Goal: Information Seeking & Learning: Learn about a topic

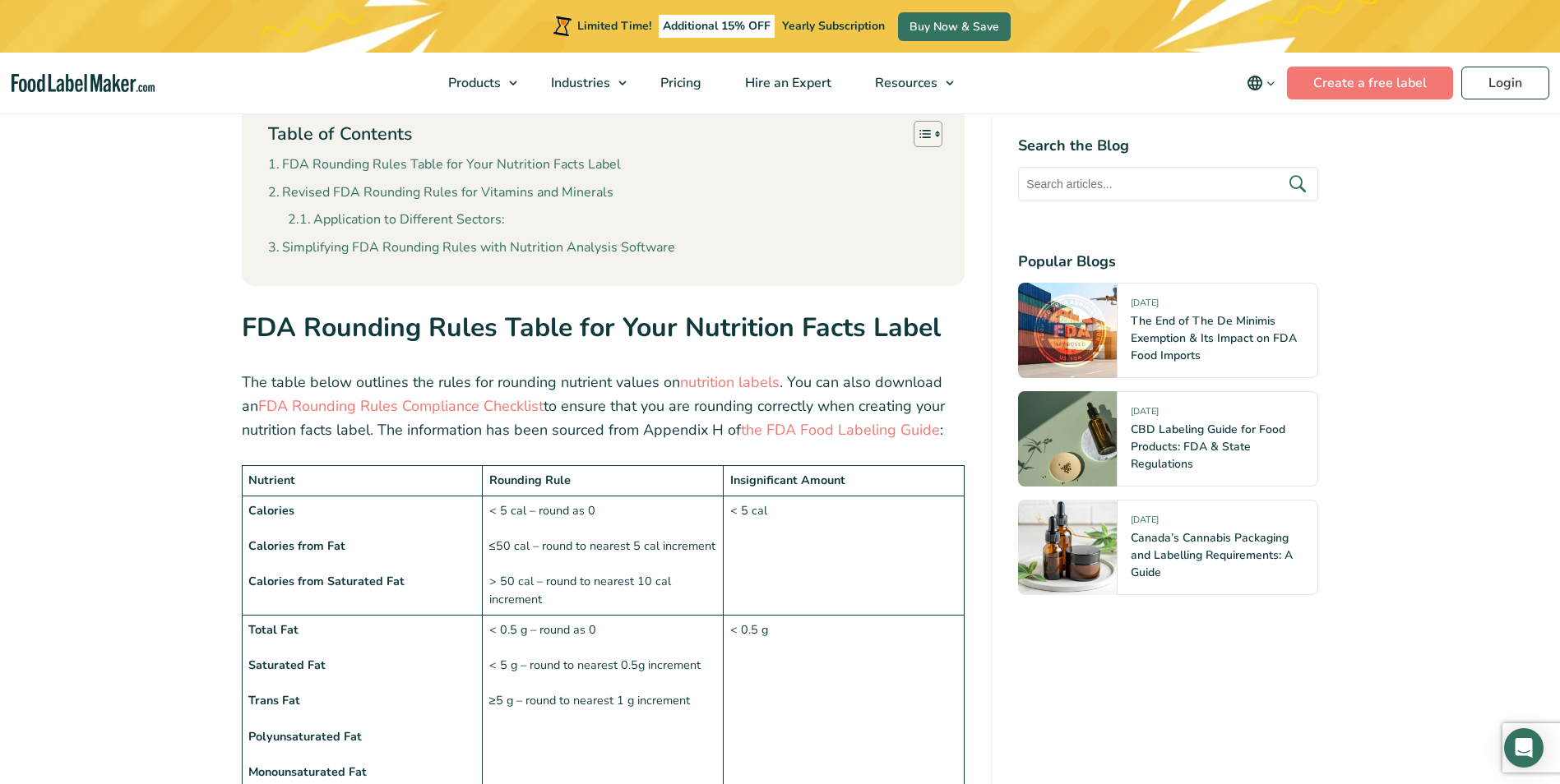
scroll to position [1062, 0]
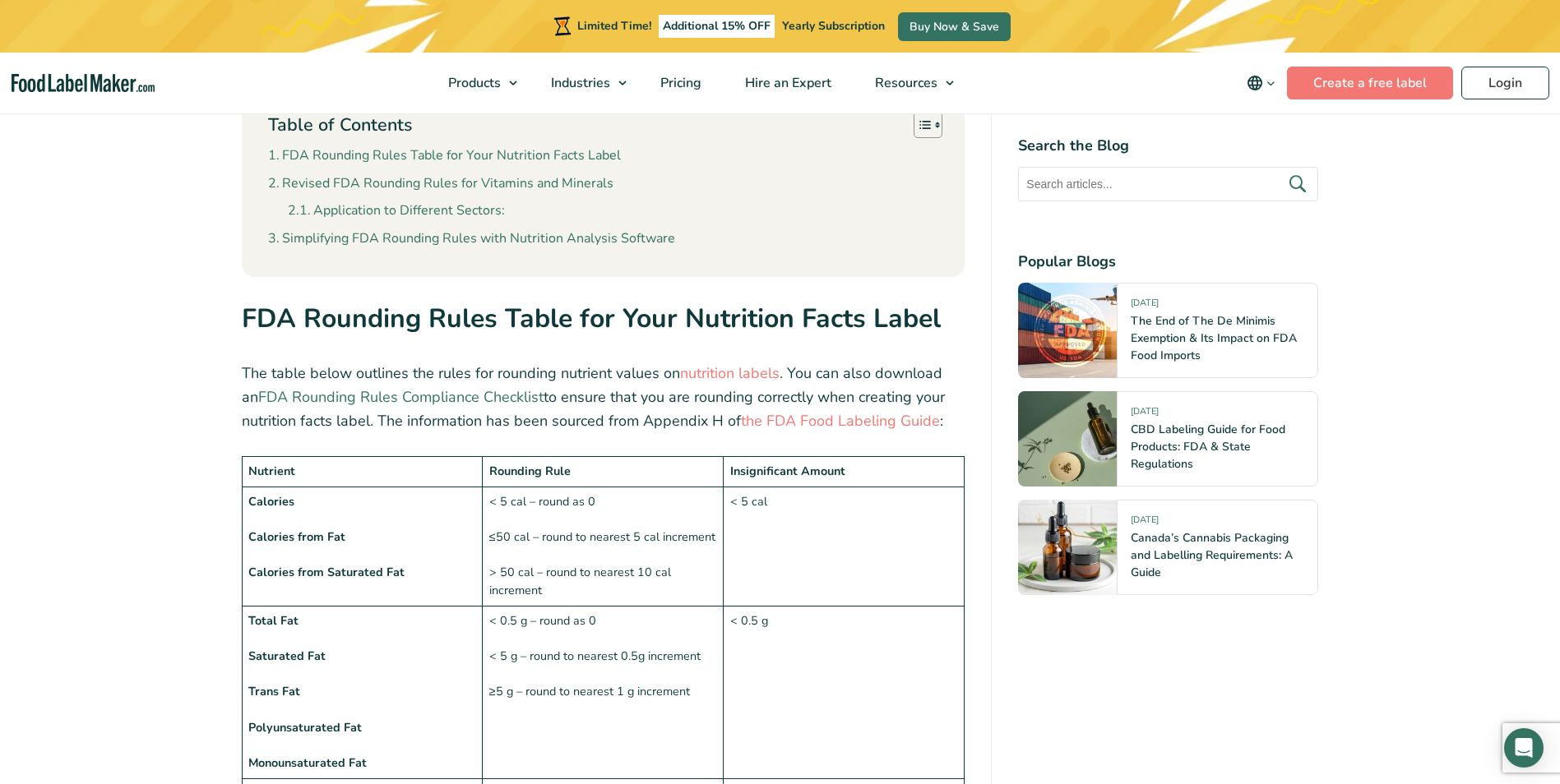
click at [316, 387] on link "FDA Rounding Rules Compliance Checklist" at bounding box center [401, 396] width 285 height 20
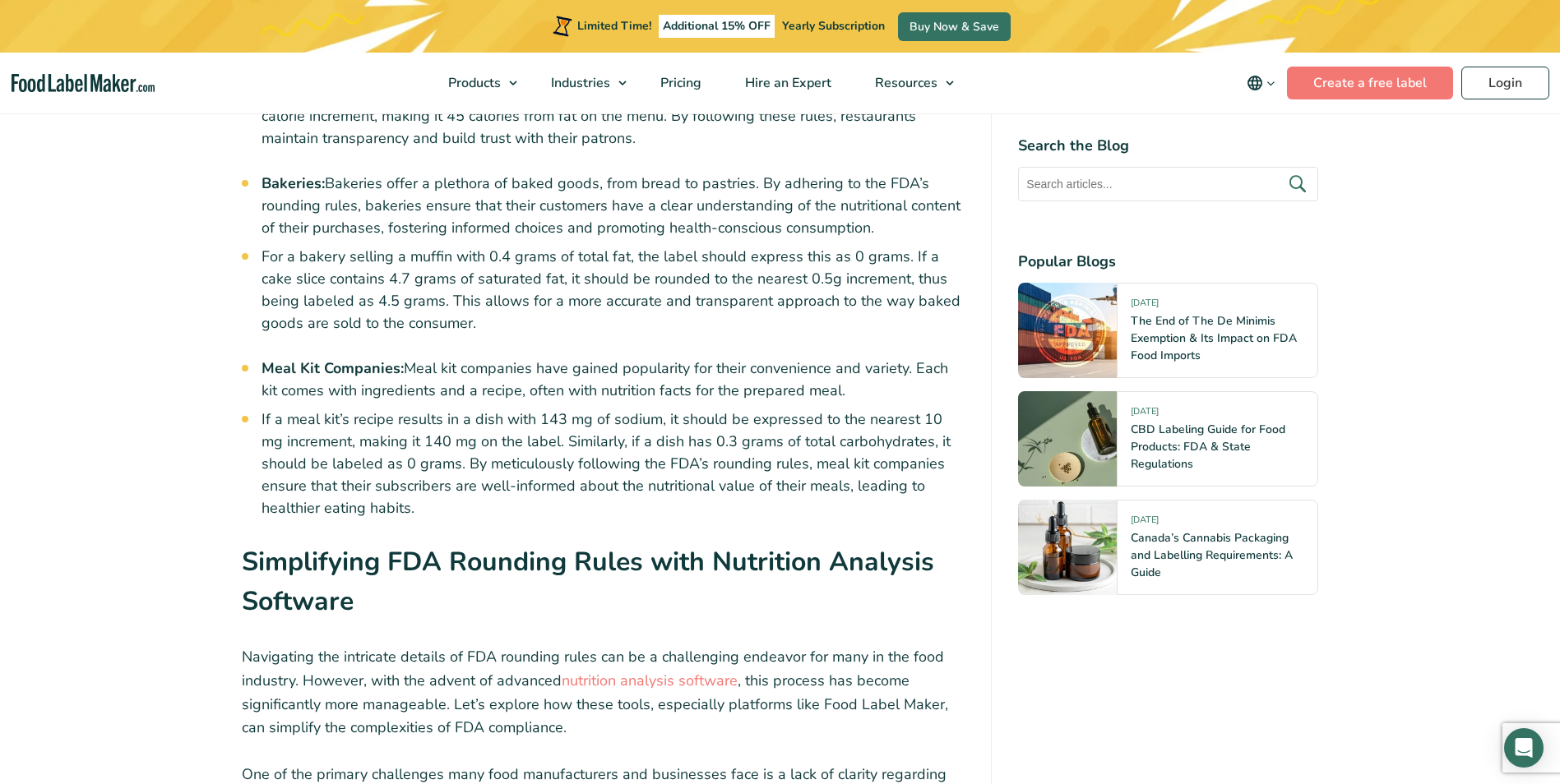
scroll to position [5082, 0]
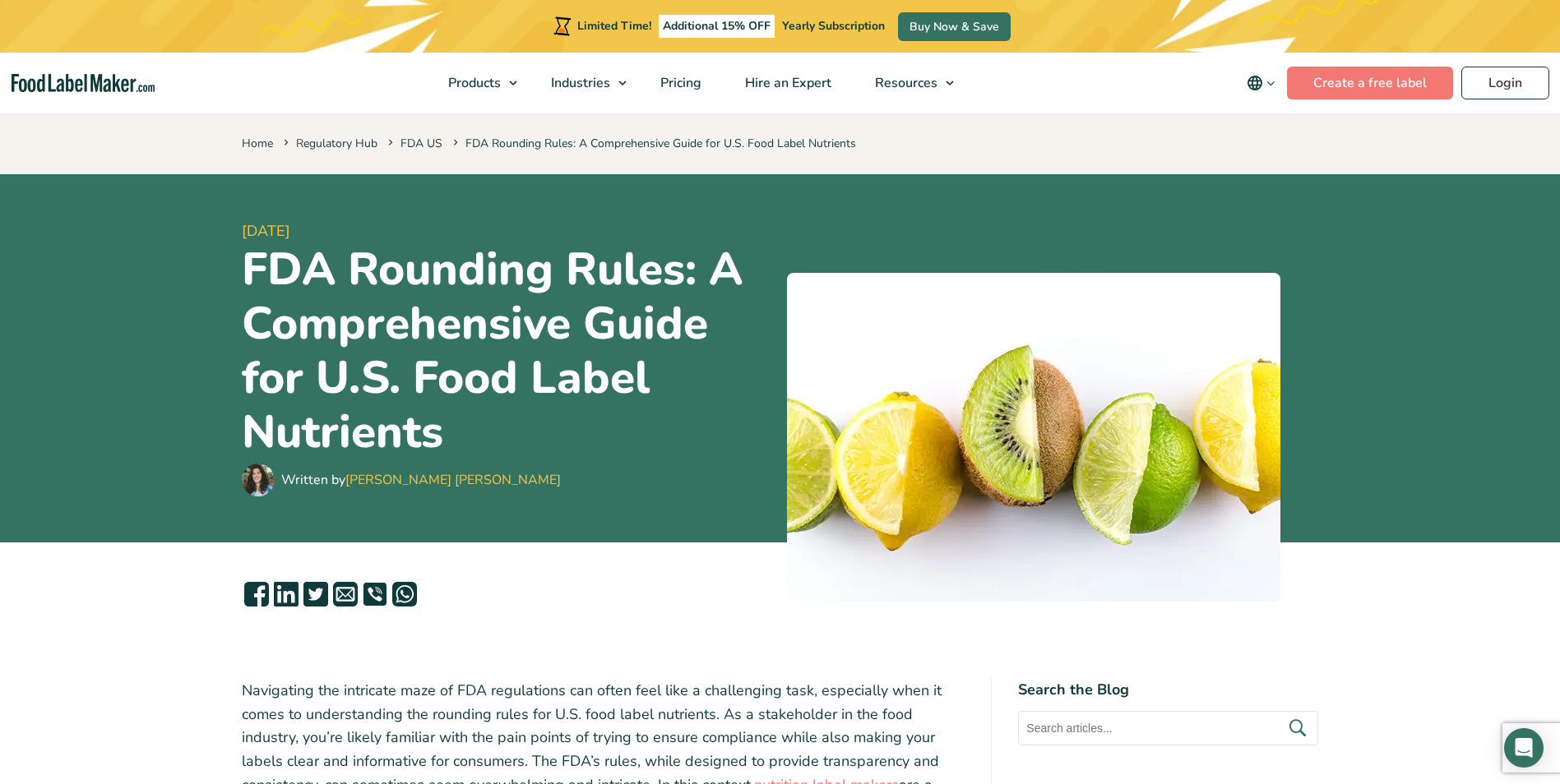
scroll to position [1187, 0]
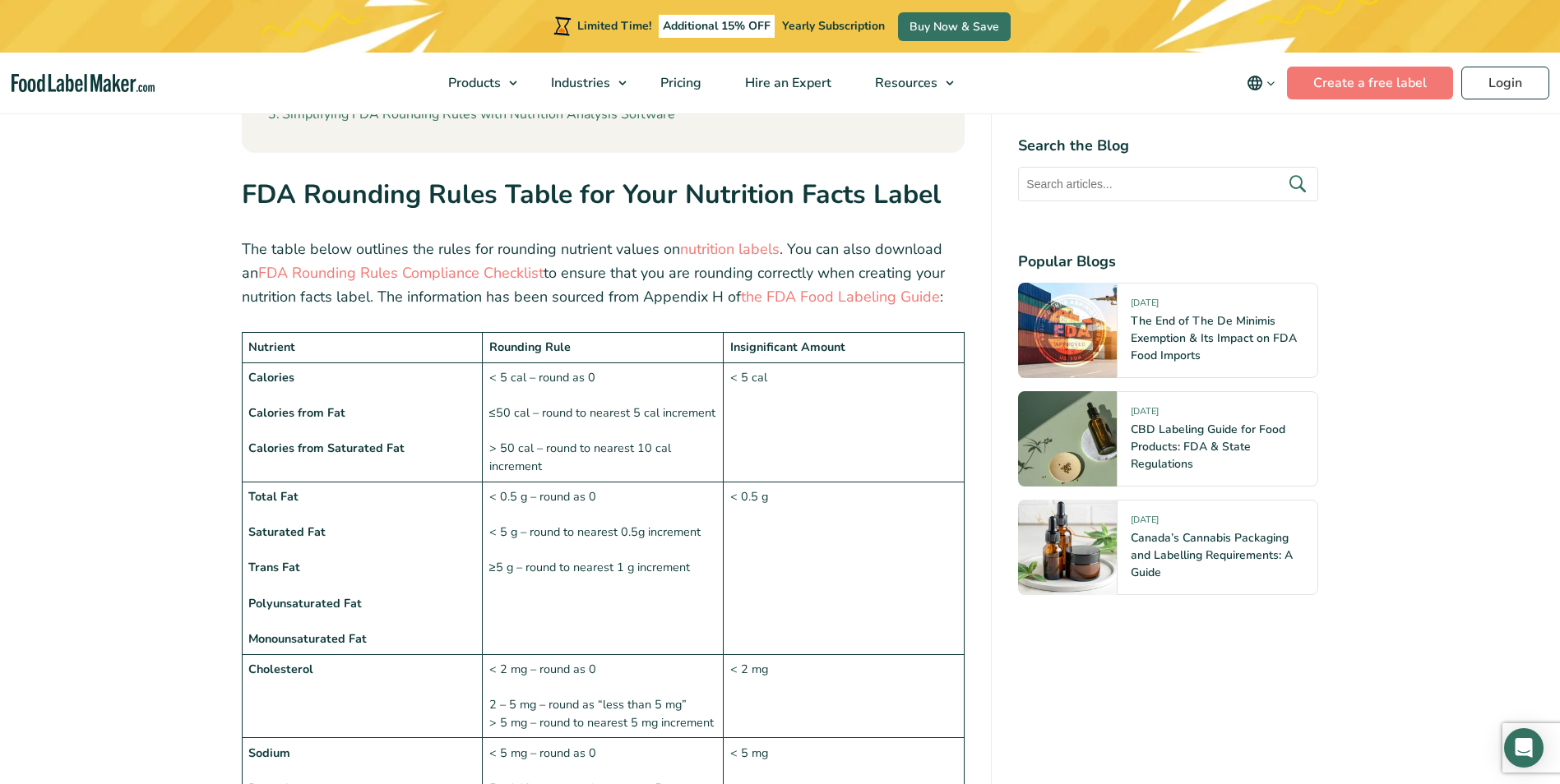
drag, startPoint x: 1571, startPoint y: 101, endPoint x: 904, endPoint y: 141, distance: 668.2
